Goal: Information Seeking & Learning: Learn about a topic

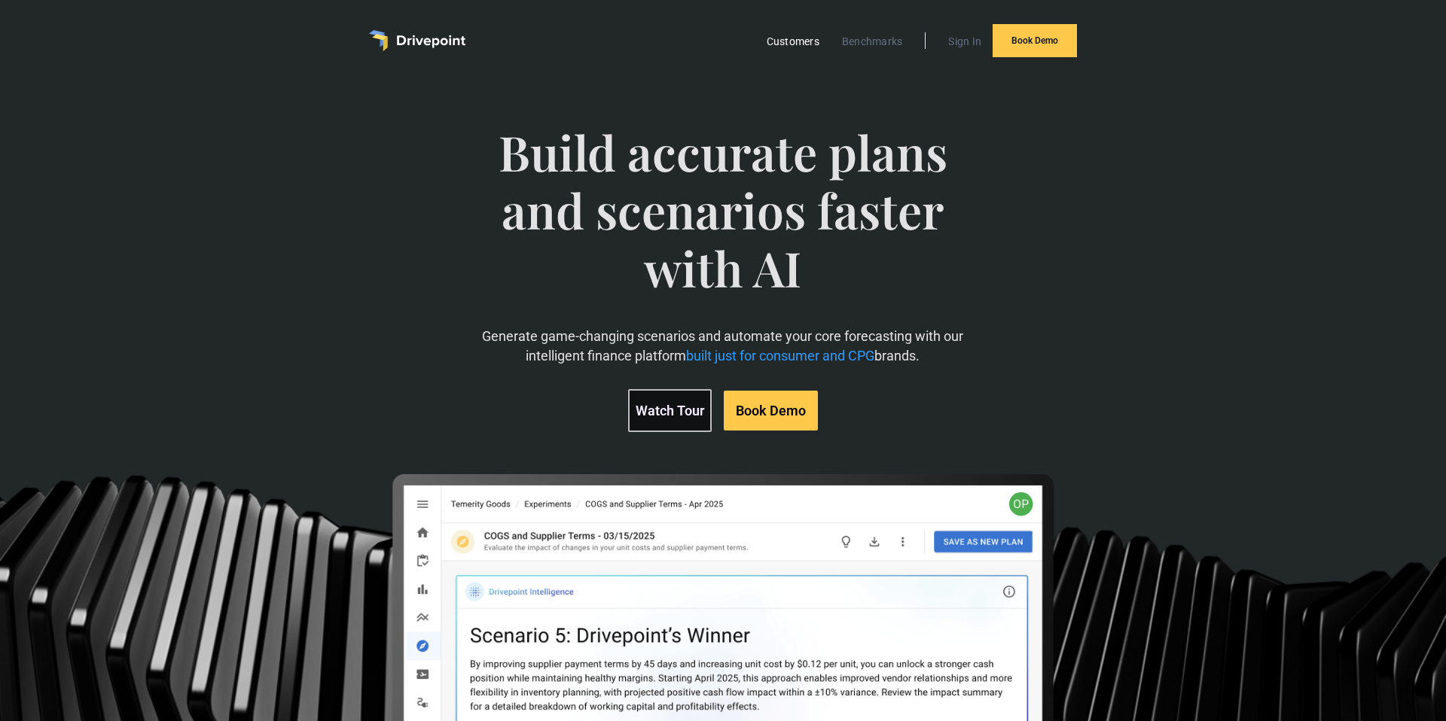
click at [800, 43] on link "Customers" at bounding box center [793, 42] width 68 height 20
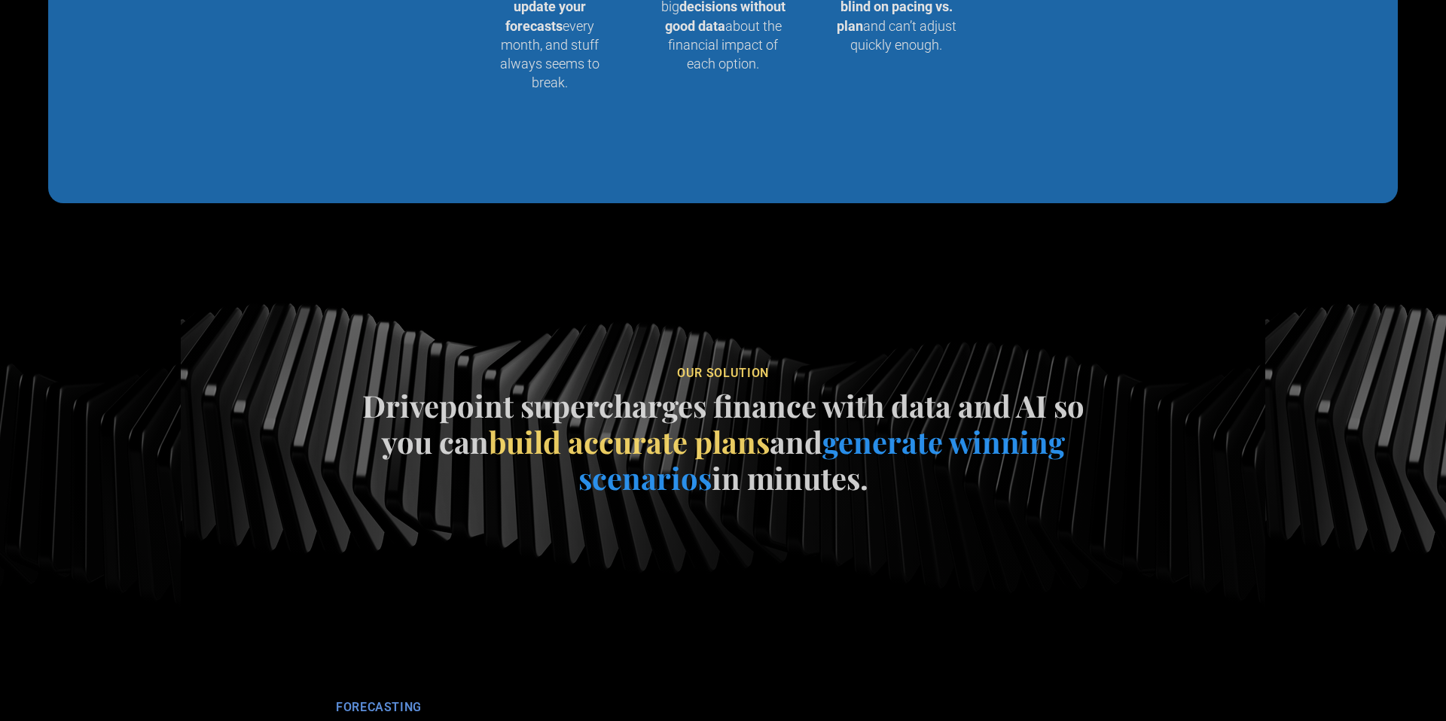
scroll to position [1818, 0]
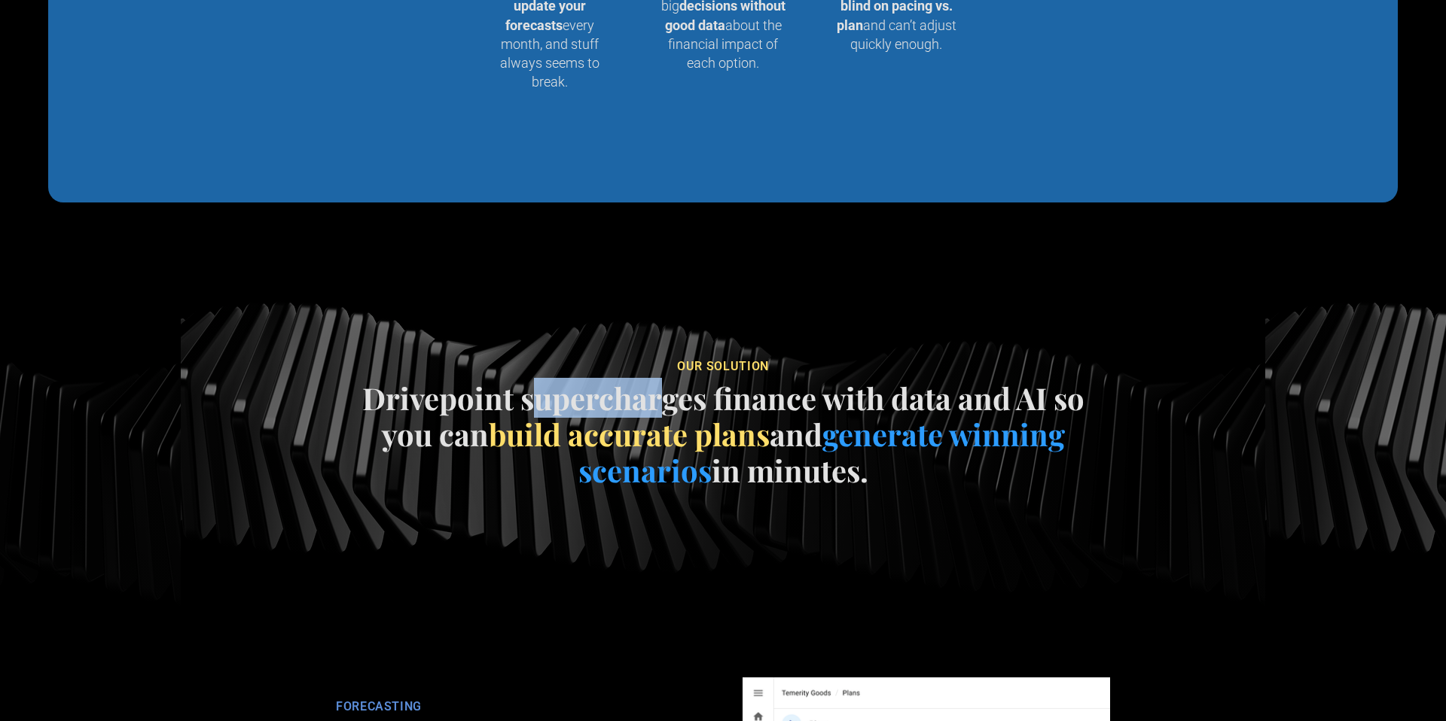
drag, startPoint x: 526, startPoint y: 403, endPoint x: 653, endPoint y: 401, distance: 126.5
click at [654, 402] on h4 "Drivepoint supercharges finance with data and AI so you can build accurate plan…" at bounding box center [722, 434] width 753 height 108
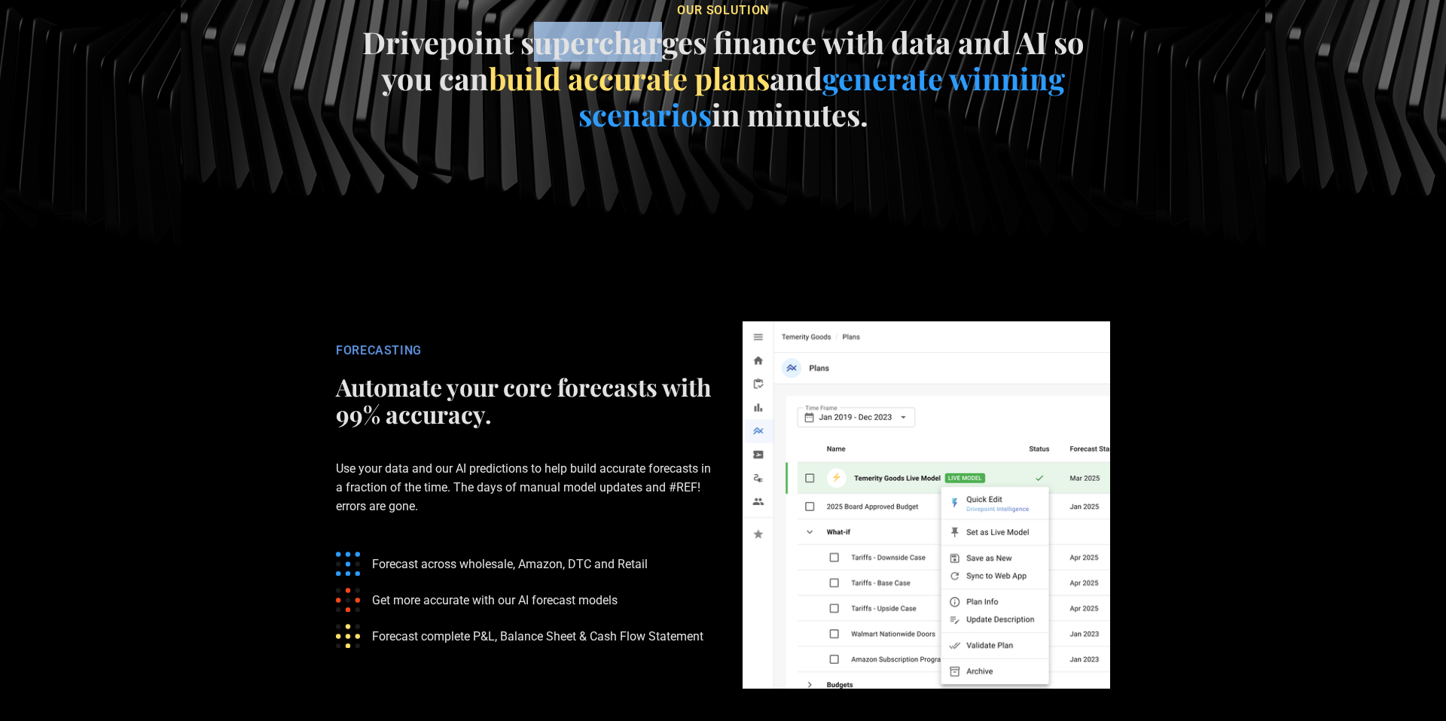
scroll to position [2176, 0]
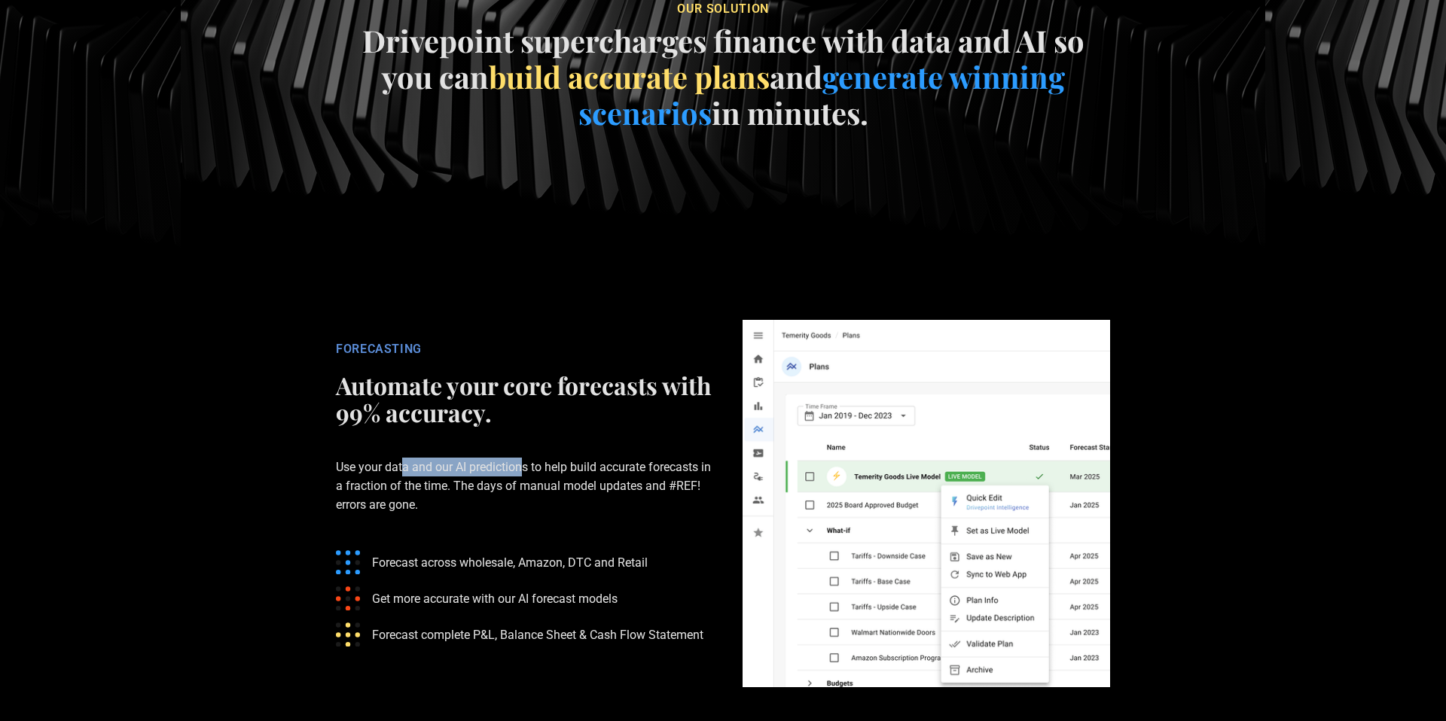
drag, startPoint x: 403, startPoint y: 462, endPoint x: 523, endPoint y: 462, distance: 120.5
click at [523, 462] on p "Use your data and our AI predictions to help build accurate forecasts in a frac…" at bounding box center [524, 486] width 376 height 105
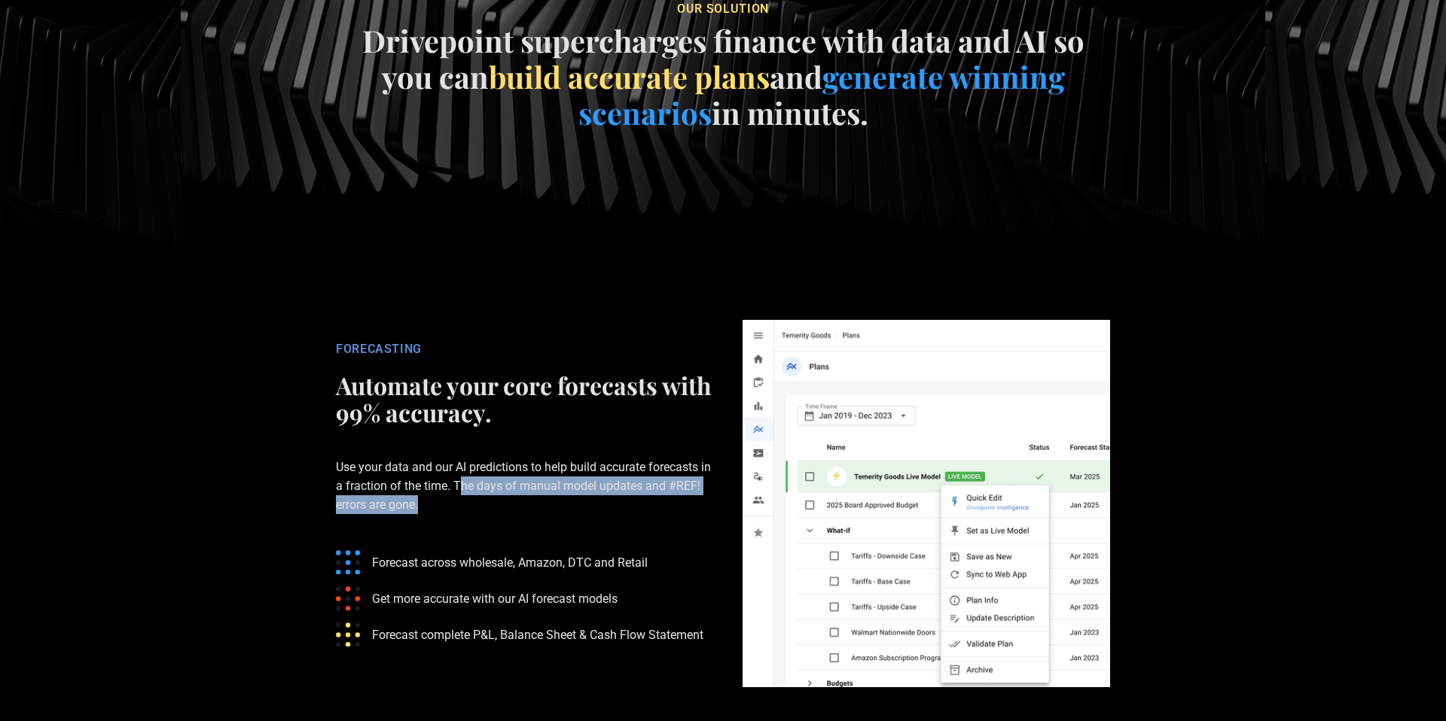
drag, startPoint x: 471, startPoint y: 483, endPoint x: 508, endPoint y: 510, distance: 46.2
click at [508, 510] on p "Use your data and our AI predictions to help build accurate forecasts in a frac…" at bounding box center [524, 486] width 376 height 105
click at [508, 536] on p "Use your data and our AI predictions to help build accurate forecasts in a frac…" at bounding box center [524, 486] width 376 height 105
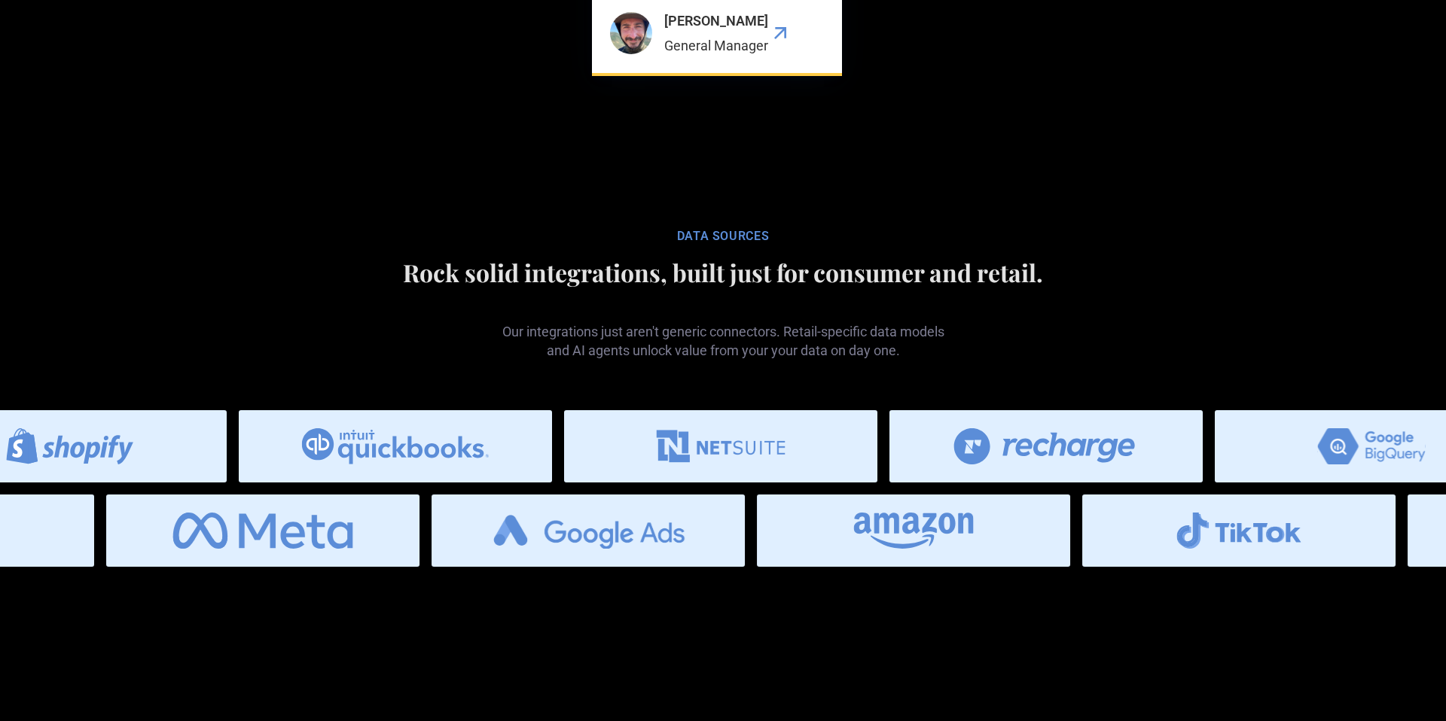
scroll to position [5966, 0]
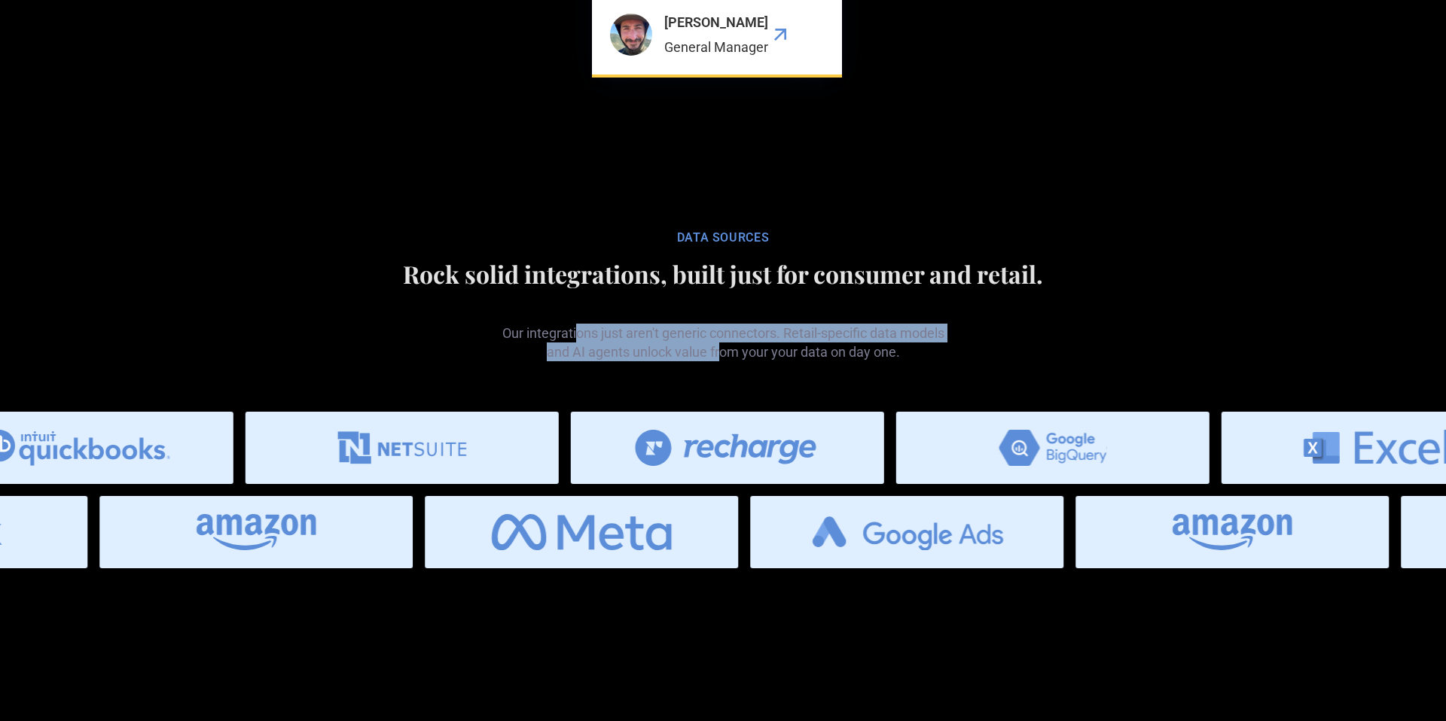
drag, startPoint x: 578, startPoint y: 356, endPoint x: 723, endPoint y: 372, distance: 146.2
click at [723, 361] on p "Our integrations just aren't generic connectors. Retail-specific data models an…" at bounding box center [723, 331] width 452 height 62
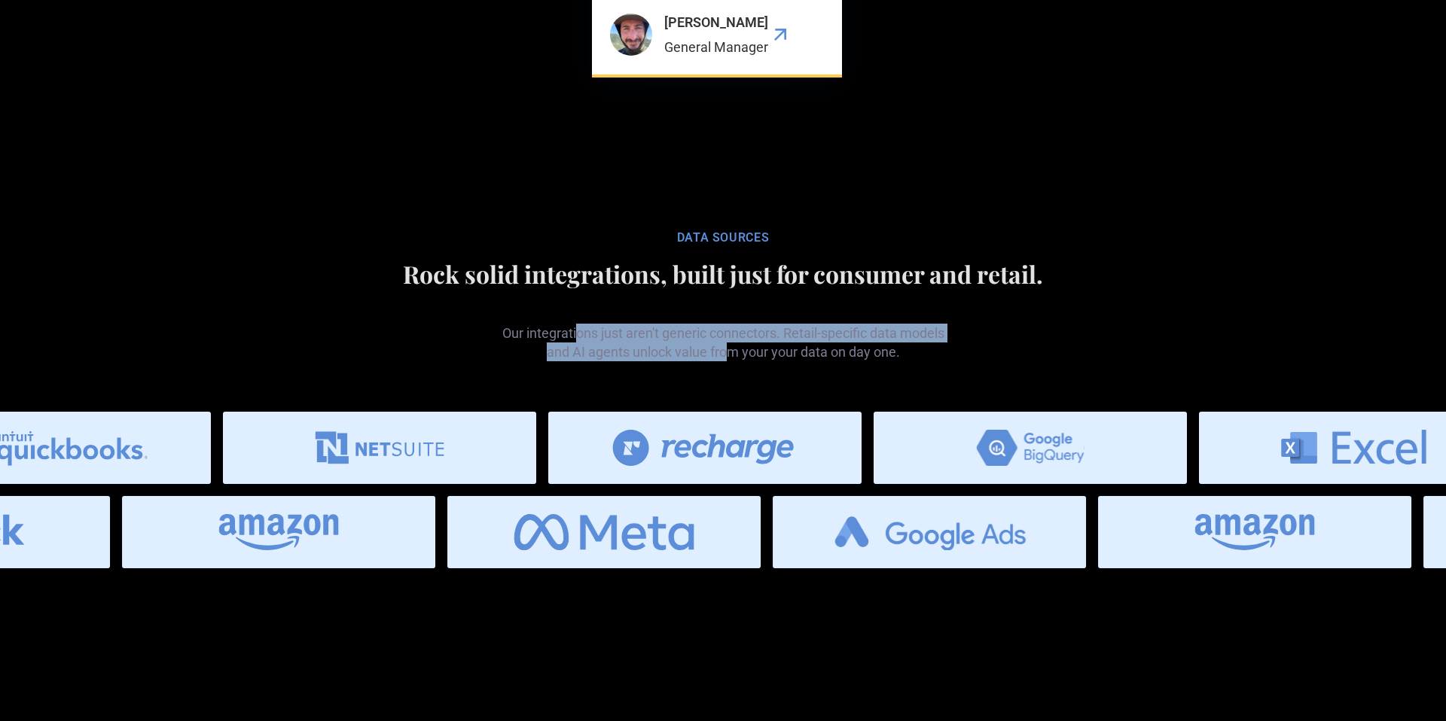
click at [723, 361] on p "Our integrations just aren't generic connectors. Retail-specific data models an…" at bounding box center [723, 331] width 452 height 62
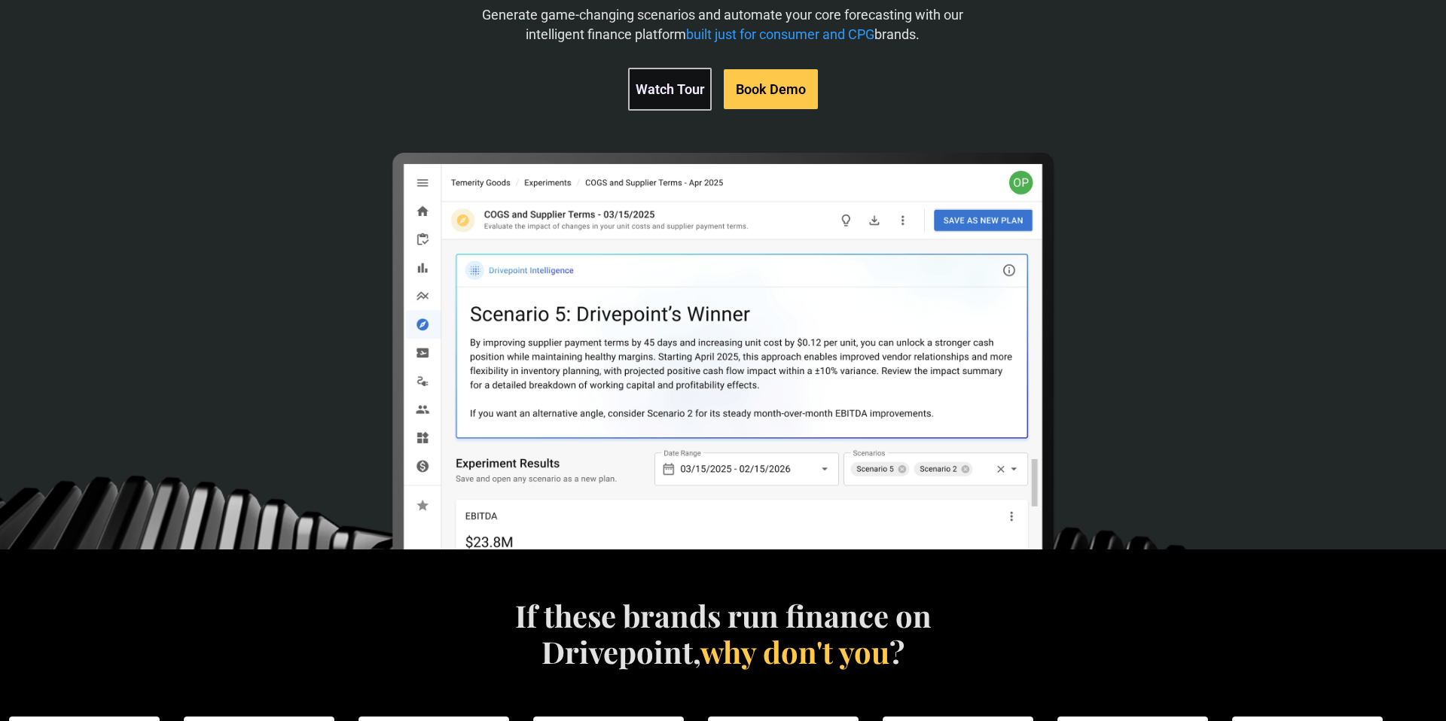
scroll to position [0, 0]
